Goal: Communication & Community: Answer question/provide support

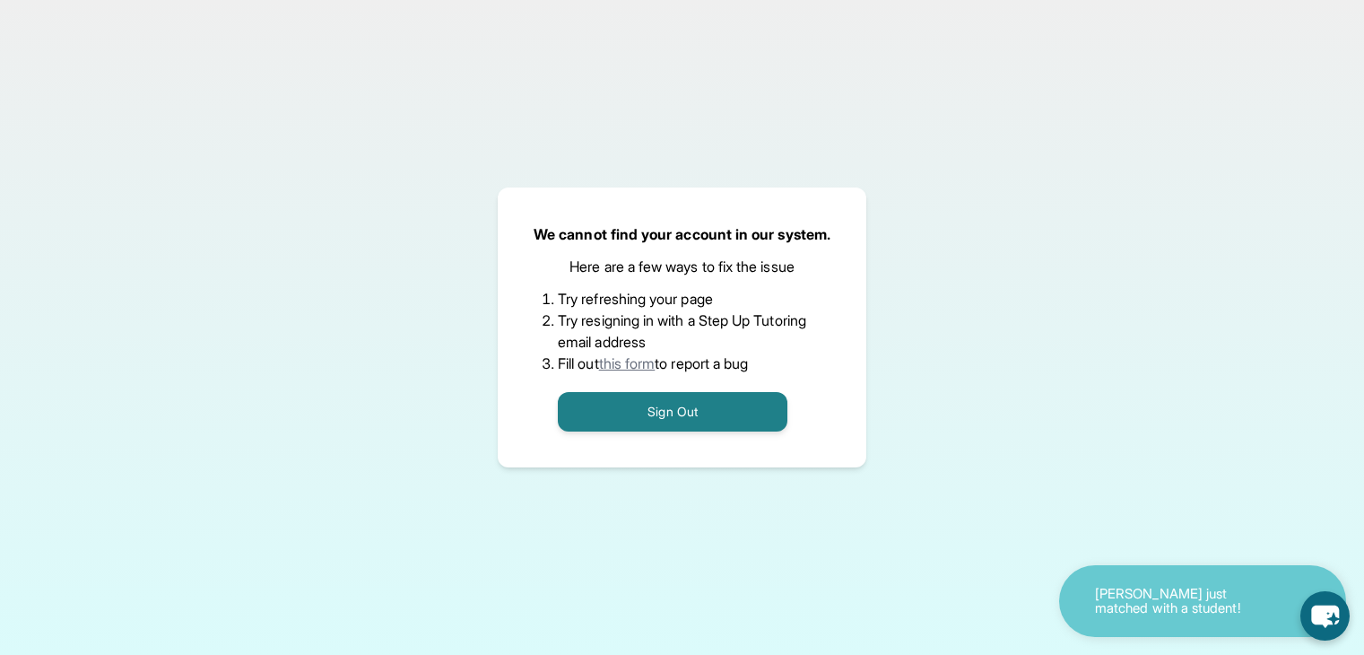
scroll to position [117, 0]
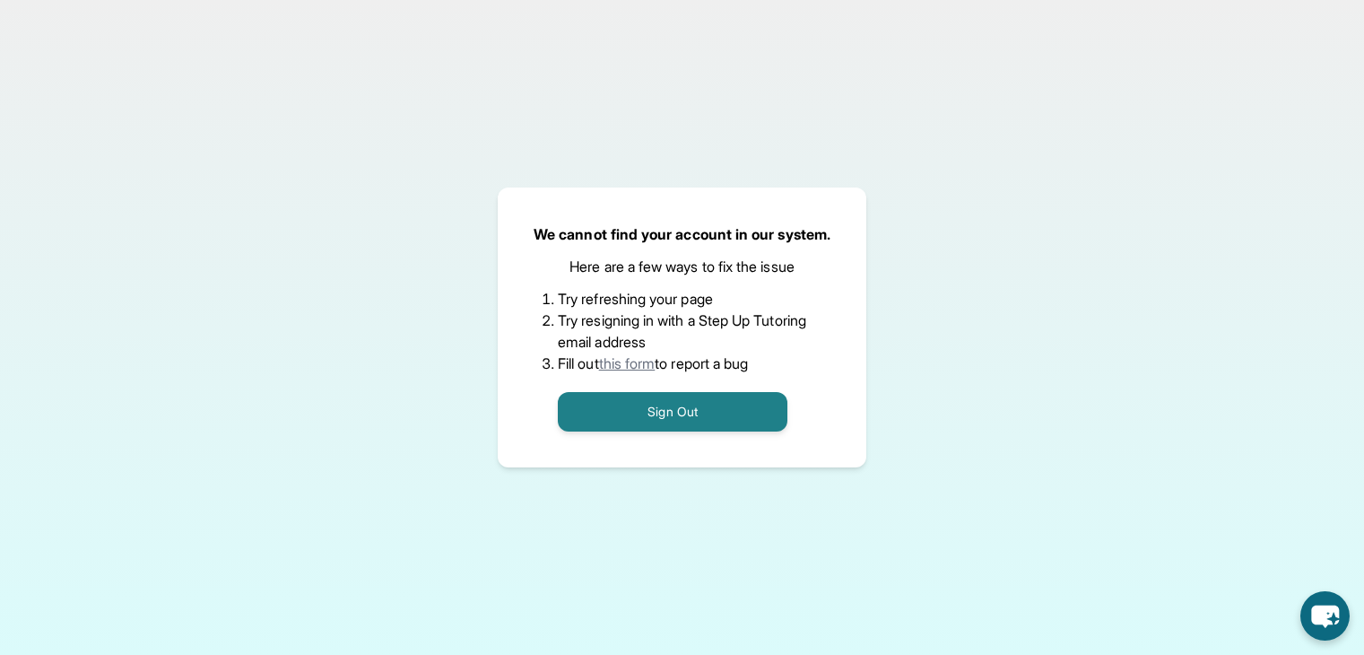
scroll to position [135, 0]
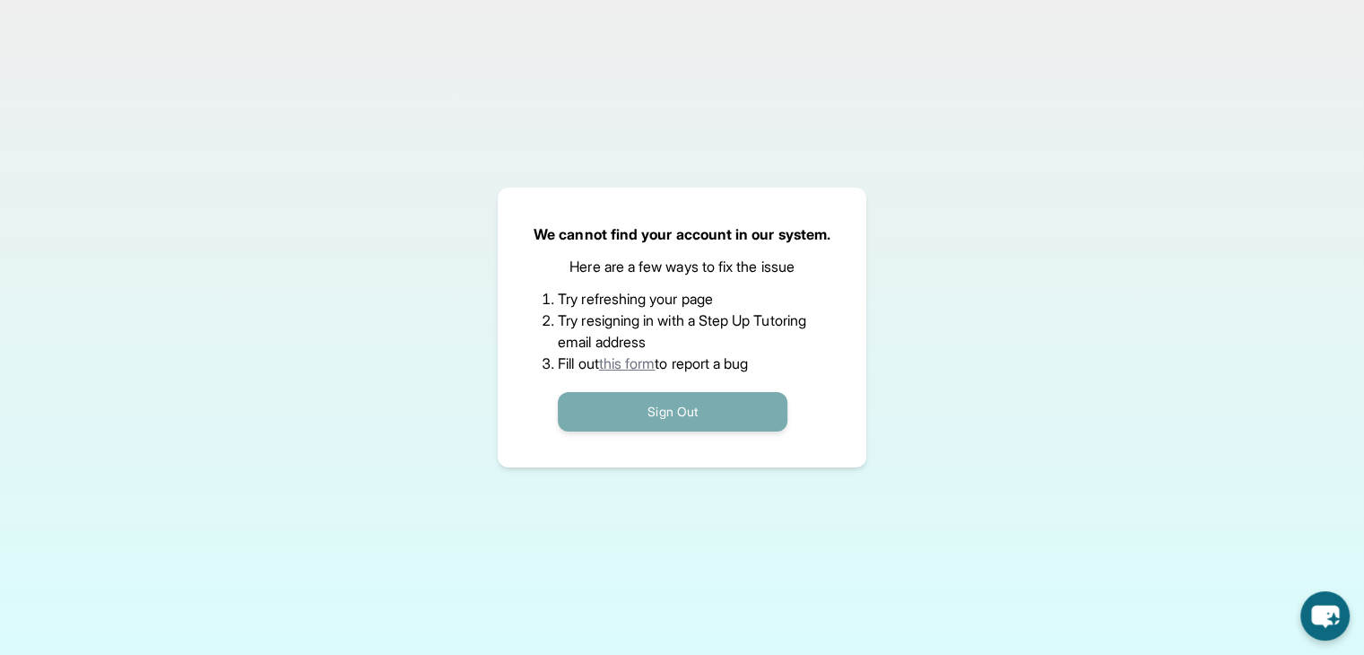
click at [667, 410] on button "Sign Out" at bounding box center [673, 411] width 230 height 39
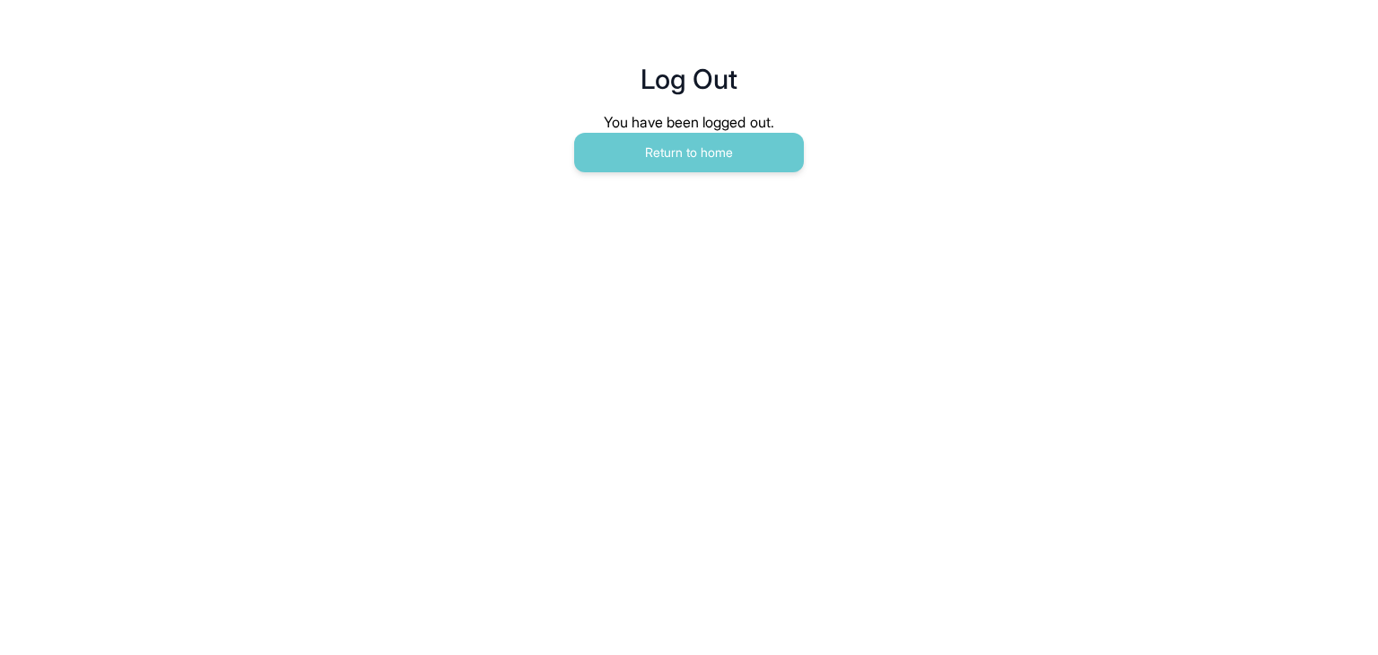
click at [625, 180] on main "Log Out You have been logged out. Return to home" at bounding box center [689, 98] width 919 height 197
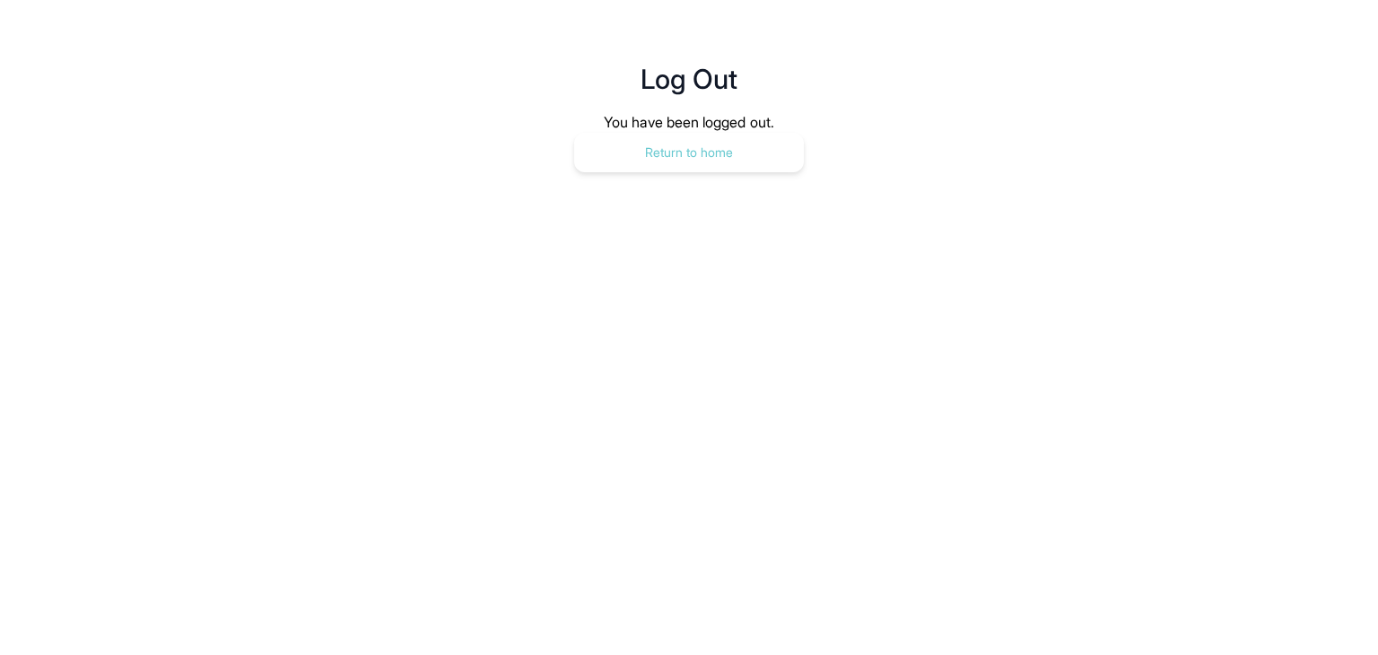
click at [672, 148] on button "Return to home" at bounding box center [689, 152] width 230 height 39
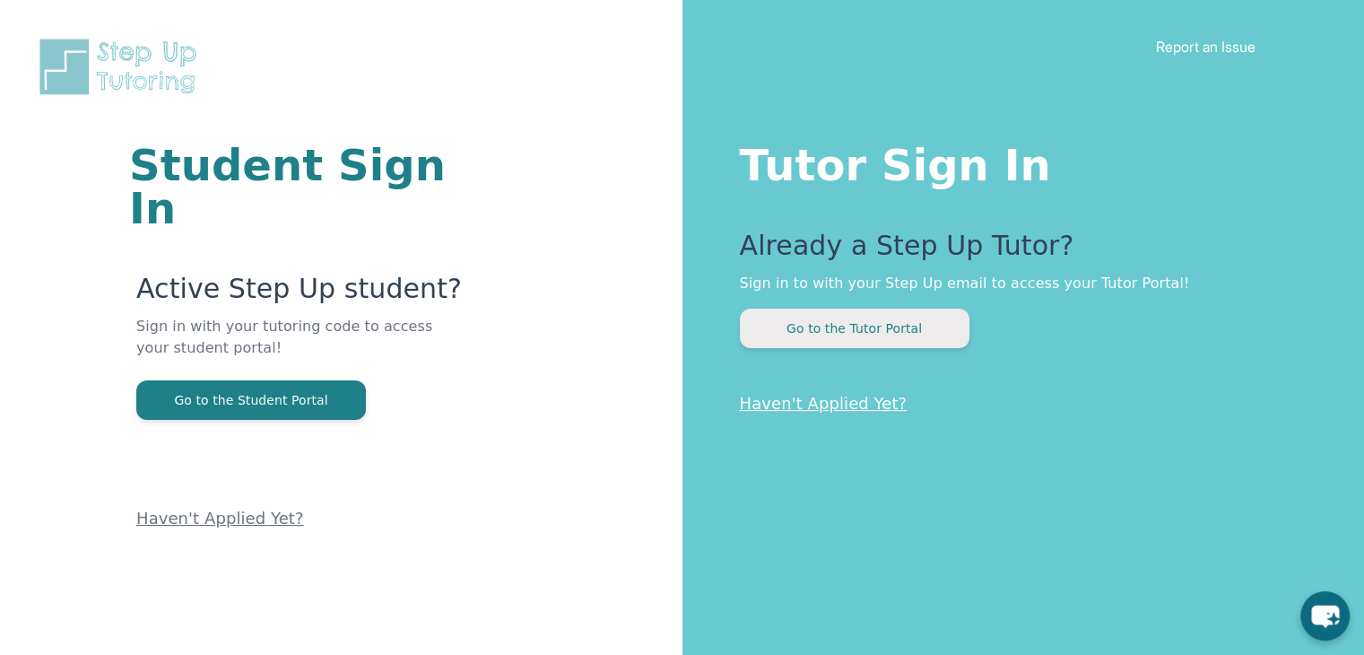
click at [789, 338] on button "Go to the Tutor Portal" at bounding box center [855, 328] width 230 height 39
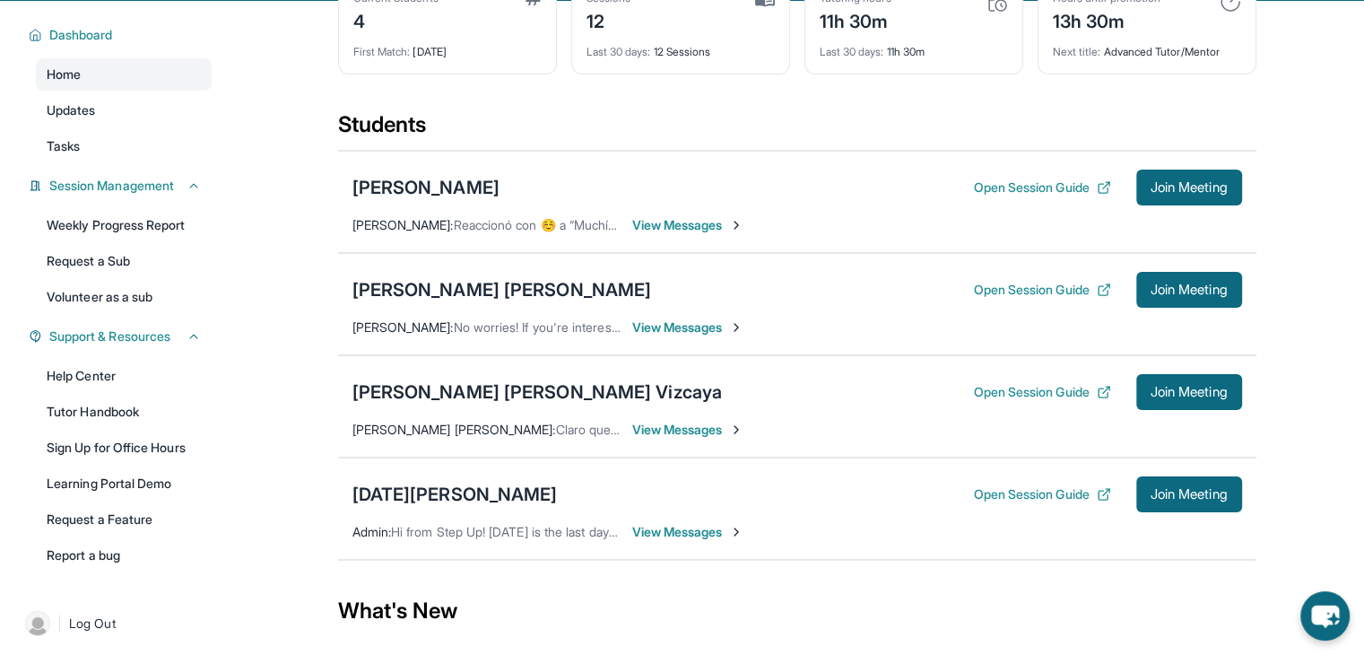
scroll to position [143, 0]
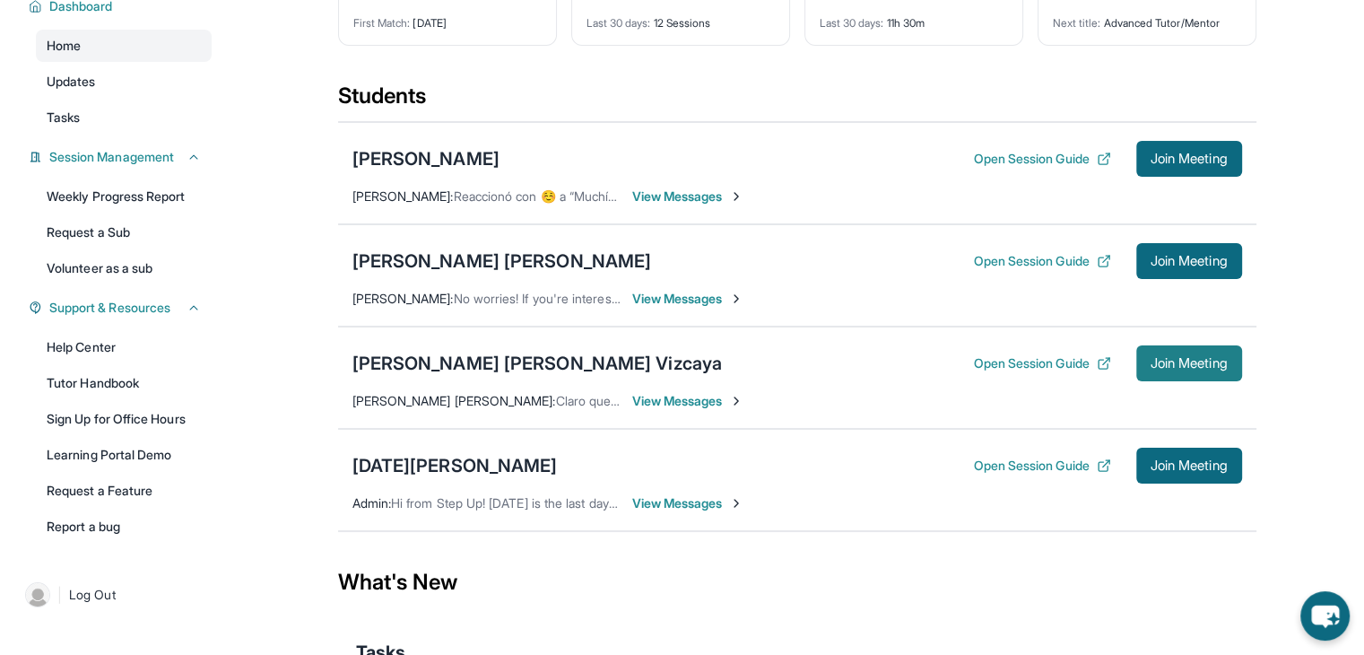
click at [1172, 369] on span "Join Meeting" at bounding box center [1189, 363] width 77 height 11
